Goal: Information Seeking & Learning: Learn about a topic

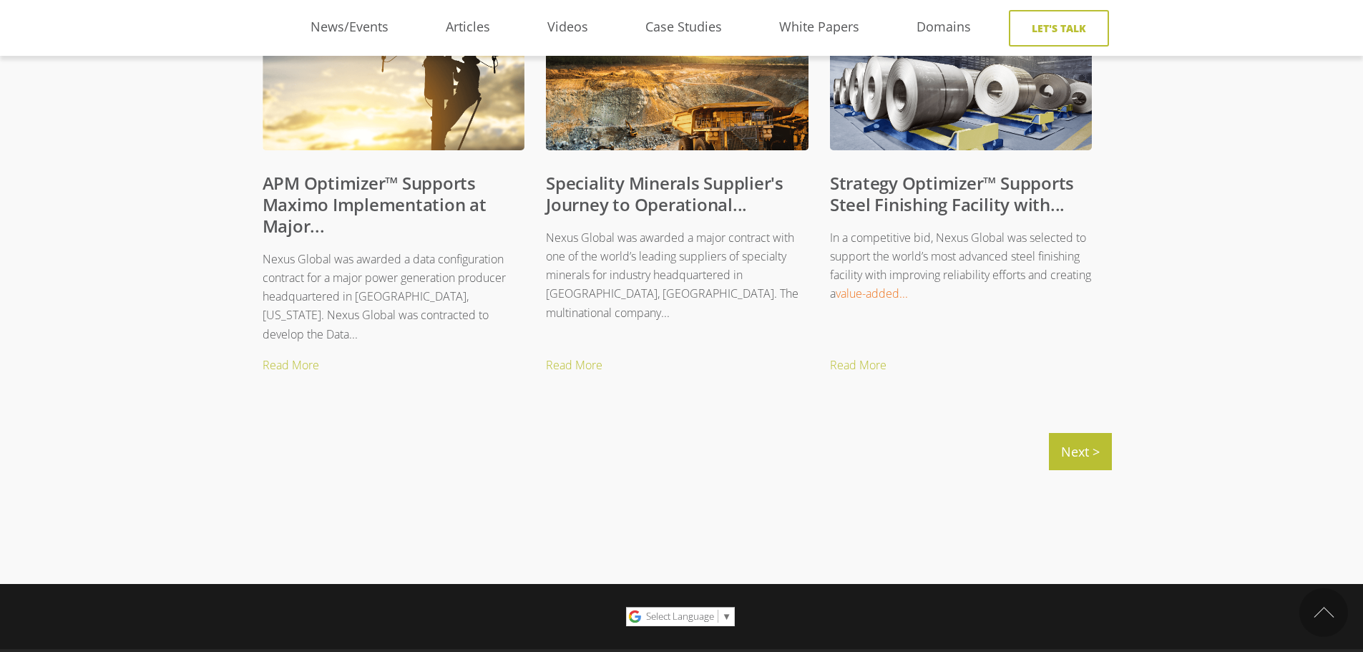
scroll to position [1503, 11]
click at [887, 200] on link "Strategy Optimizer™ Supports Steel Finishing Facility with..." at bounding box center [952, 194] width 244 height 45
